Goal: Information Seeking & Learning: Learn about a topic

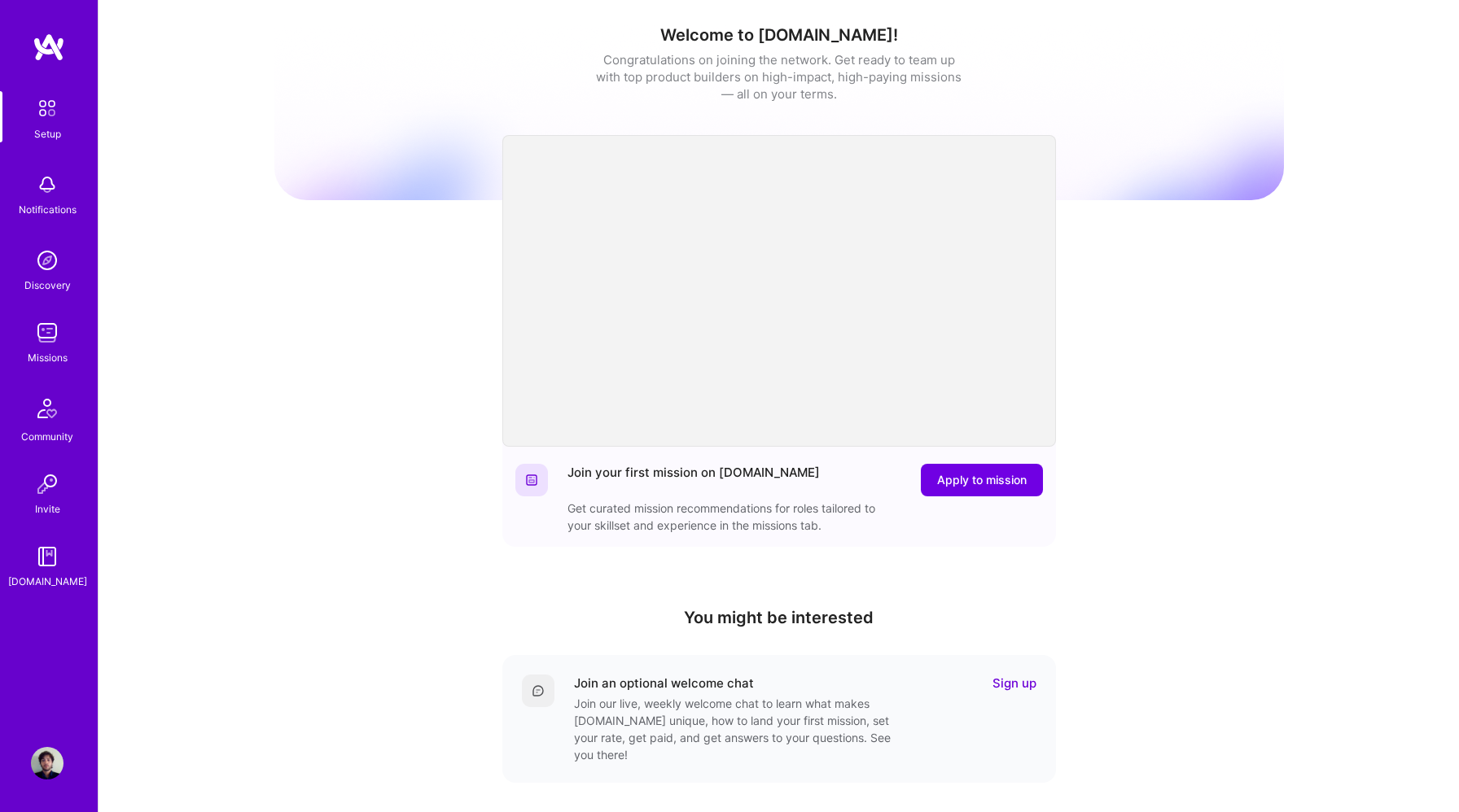
click at [49, 340] on img at bounding box center [47, 333] width 32 height 32
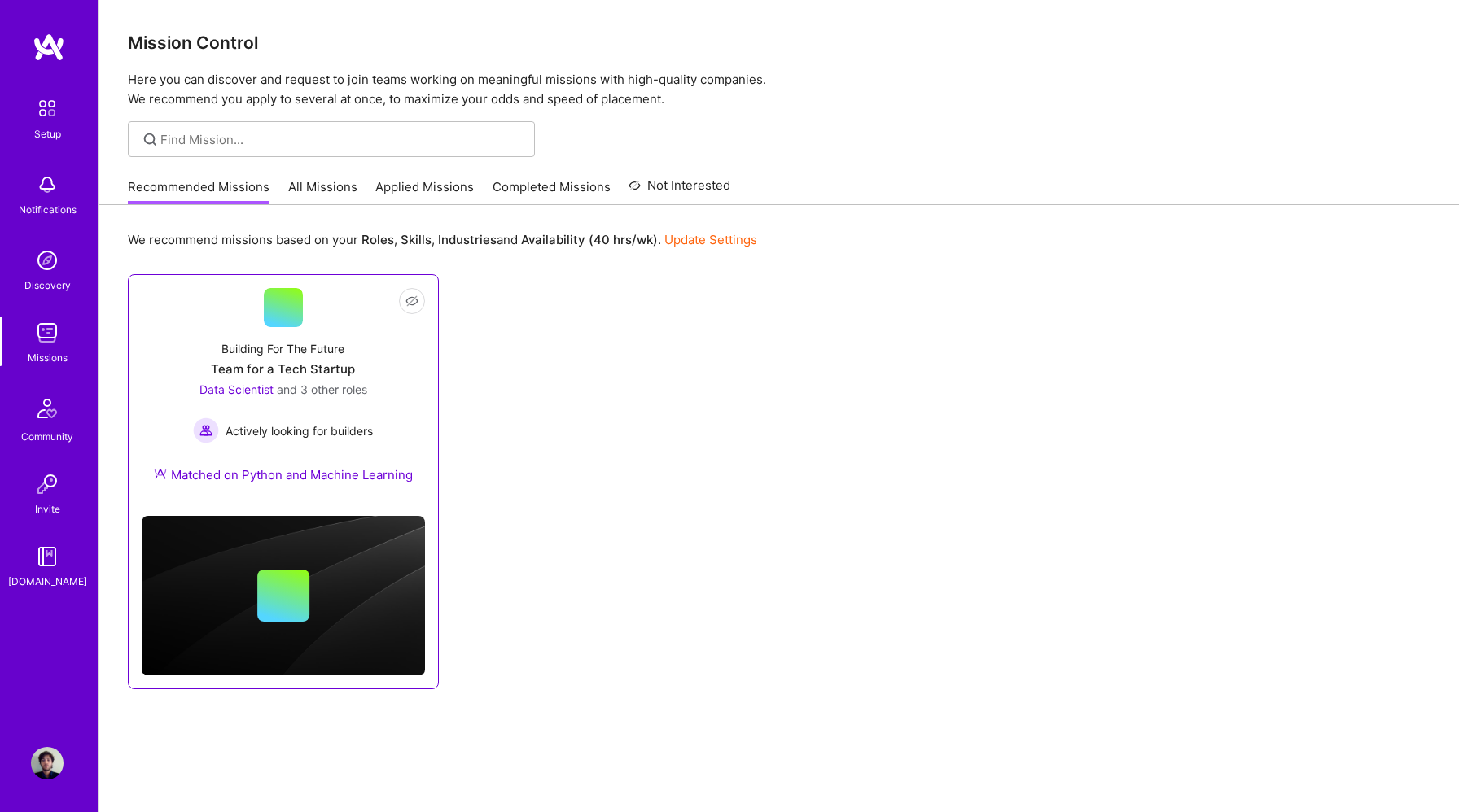
click at [355, 400] on div "Data Scientist and 3 other roles Actively looking for builders" at bounding box center [283, 412] width 180 height 63
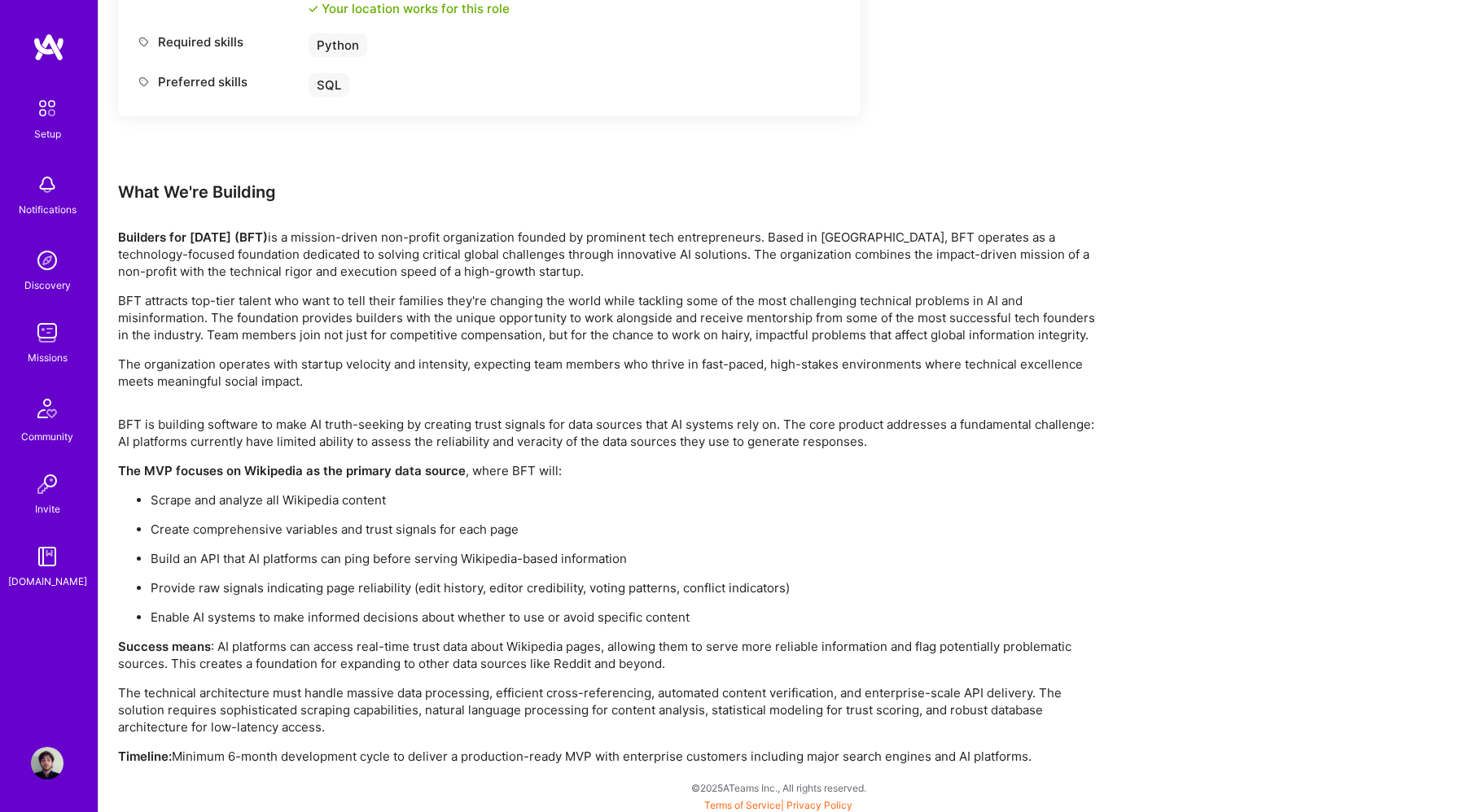
scroll to position [2608, 0]
